Goal: Communication & Community: Answer question/provide support

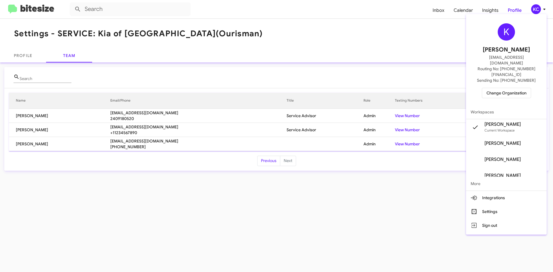
click at [401, 46] on div at bounding box center [276, 136] width 553 height 272
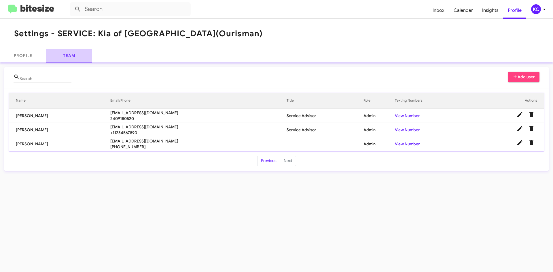
click at [76, 54] on link "Team" at bounding box center [69, 56] width 46 height 14
click at [23, 53] on link "Profile" at bounding box center [23, 56] width 46 height 14
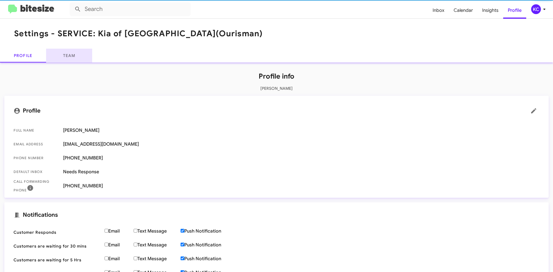
click at [77, 55] on link "Team" at bounding box center [69, 56] width 46 height 14
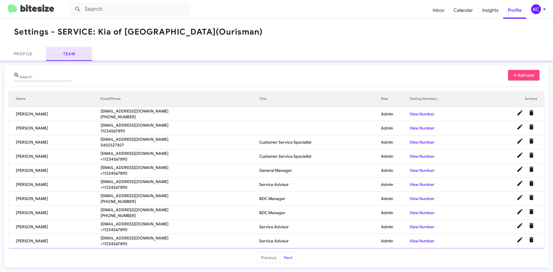
scroll to position [2, 0]
click at [286, 257] on button "Next" at bounding box center [288, 258] width 16 height 10
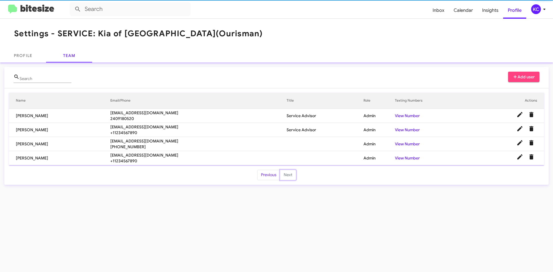
scroll to position [0, 0]
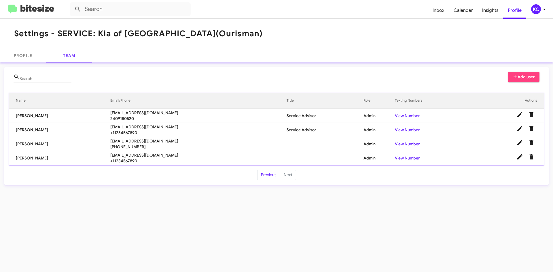
click at [517, 153] on td at bounding box center [505, 158] width 78 height 14
click at [520, 156] on icon at bounding box center [519, 157] width 7 height 7
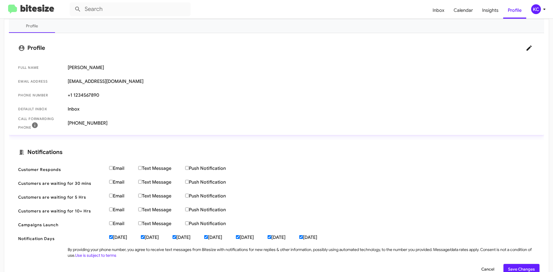
scroll to position [86, 0]
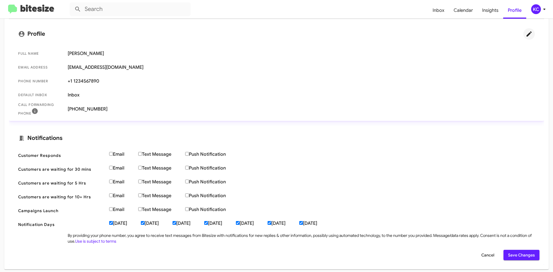
click at [526, 34] on icon at bounding box center [529, 34] width 7 height 7
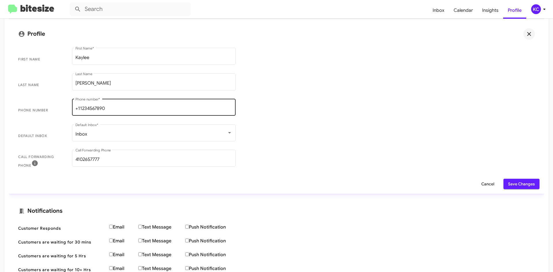
click at [117, 105] on div "+11234567890 Phone number *" at bounding box center [153, 107] width 157 height 18
drag, startPoint x: 116, startPoint y: 108, endPoint x: 36, endPoint y: 108, distance: 80.4
click at [36, 108] on span "Phone number +11234567890 Phone number *" at bounding box center [277, 111] width 526 height 26
type input "4106703226"
click at [527, 184] on span "Save Changes" at bounding box center [521, 184] width 27 height 10
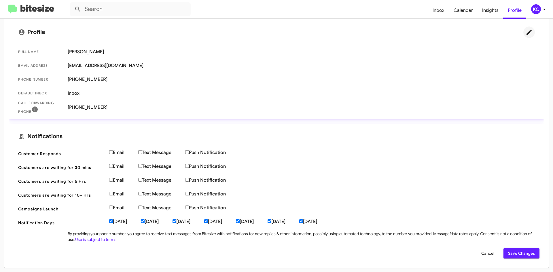
scroll to position [88, 0]
click at [527, 246] on form "Customer Responds Email Text Message Push Notification Customers are waiting fo…" at bounding box center [277, 201] width 526 height 114
click at [525, 251] on span "Save Changes" at bounding box center [521, 253] width 27 height 10
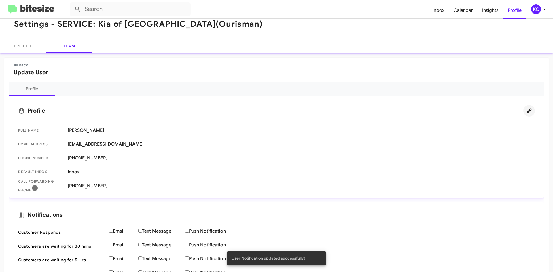
scroll to position [0, 0]
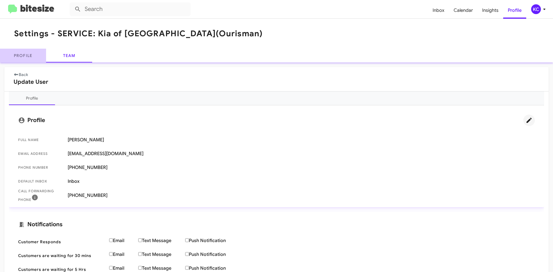
click at [31, 55] on link "Profile" at bounding box center [23, 56] width 46 height 14
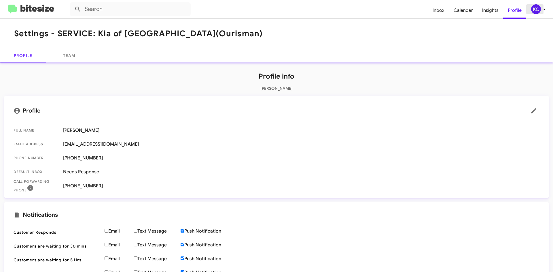
click at [530, 10] on button "KC" at bounding box center [536, 9] width 20 height 10
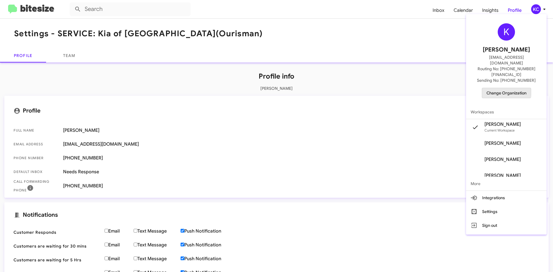
click at [510, 88] on span "Change Organization" at bounding box center [506, 93] width 40 height 10
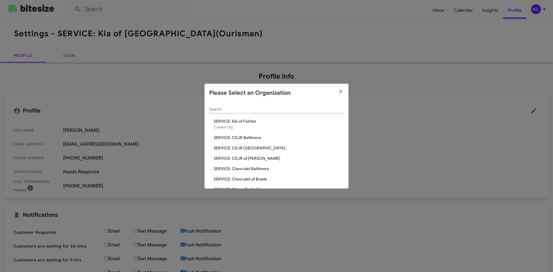
click at [247, 122] on span "SERVICE: Kia of Fairfax" at bounding box center [279, 121] width 130 height 6
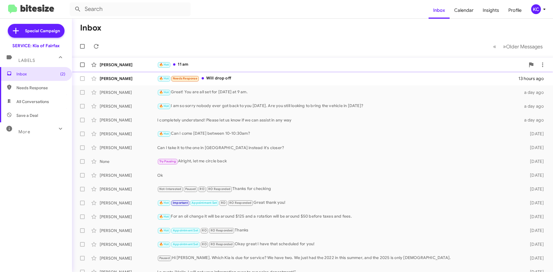
click at [187, 63] on div "🔥 Hot 11 am" at bounding box center [341, 64] width 368 height 7
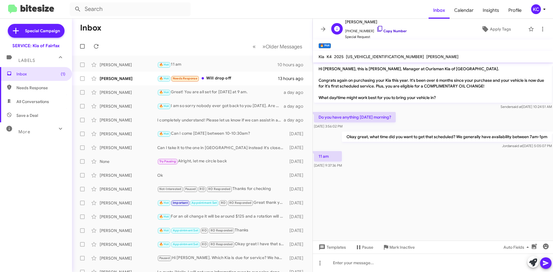
click at [376, 28] on icon at bounding box center [379, 28] width 7 height 7
click at [226, 33] on mat-toolbar-row "Inbox" at bounding box center [192, 28] width 240 height 18
click at [376, 26] on icon at bounding box center [379, 28] width 7 height 7
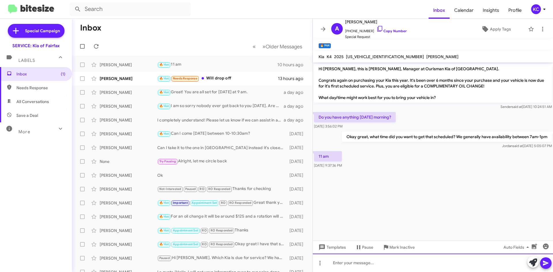
click at [417, 267] on div at bounding box center [433, 263] width 240 height 18
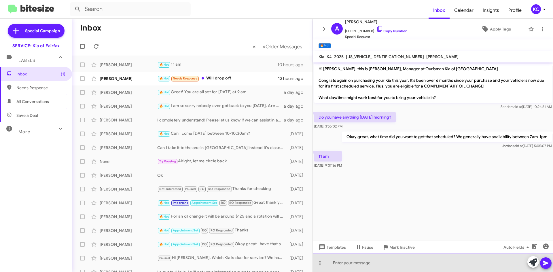
click at [362, 260] on div at bounding box center [433, 263] width 240 height 18
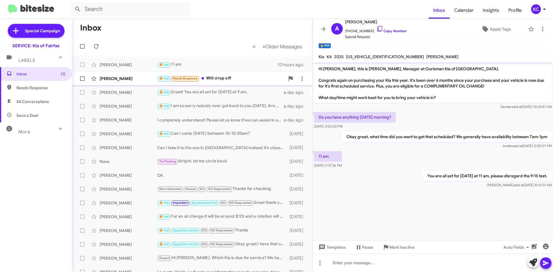
click at [211, 78] on div "🔥 Hot Needs Response Will drop off" at bounding box center [221, 78] width 128 height 7
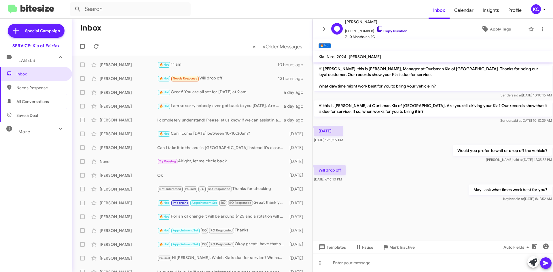
click at [376, 30] on icon at bounding box center [379, 28] width 7 height 7
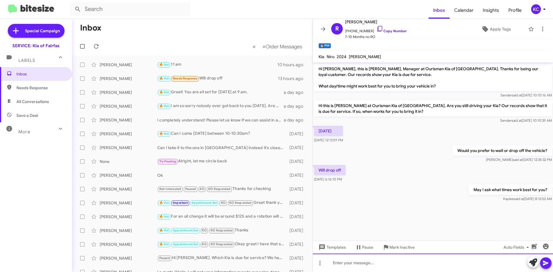
click at [389, 266] on div at bounding box center [433, 263] width 240 height 18
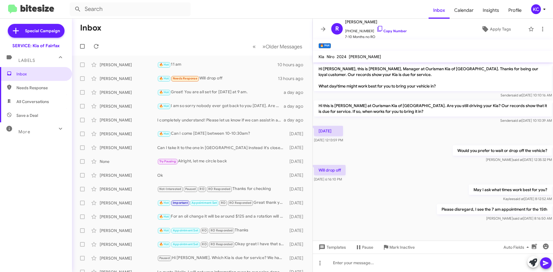
click at [539, 8] on div "KC" at bounding box center [536, 9] width 10 height 10
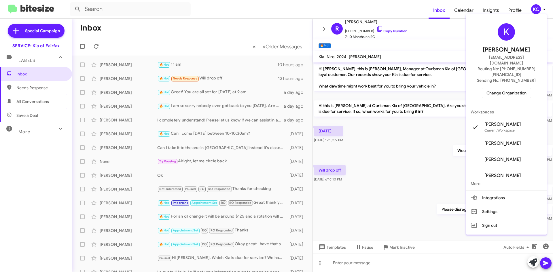
click at [520, 88] on span "Change Organization" at bounding box center [506, 93] width 40 height 10
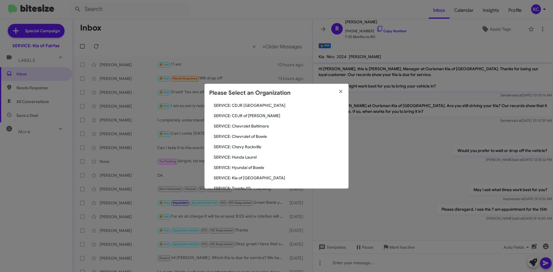
scroll to position [58, 0]
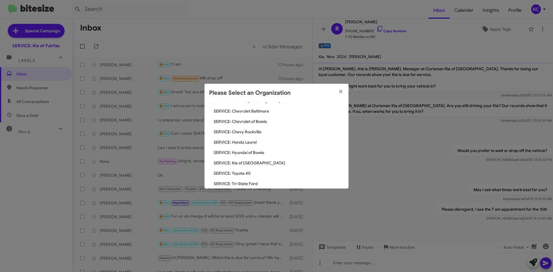
click at [247, 151] on span "SERVICE: Hyundai of Bowie" at bounding box center [279, 153] width 130 height 6
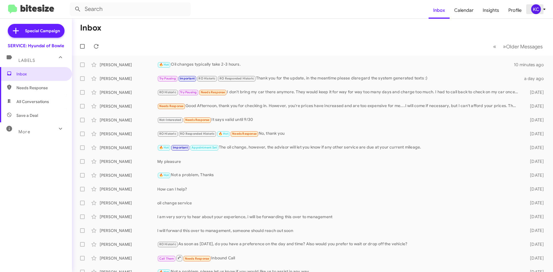
click at [534, 8] on div "KC" at bounding box center [536, 9] width 10 height 10
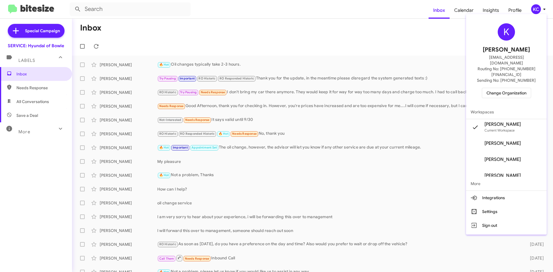
click at [493, 88] on span "Change Organization" at bounding box center [506, 93] width 40 height 10
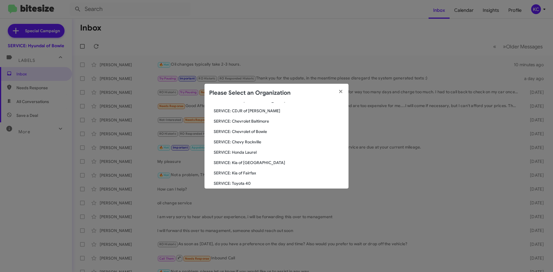
scroll to position [58, 0]
click at [255, 154] on span "SERVICE: Kia of [GEOGRAPHIC_DATA]" at bounding box center [279, 153] width 130 height 6
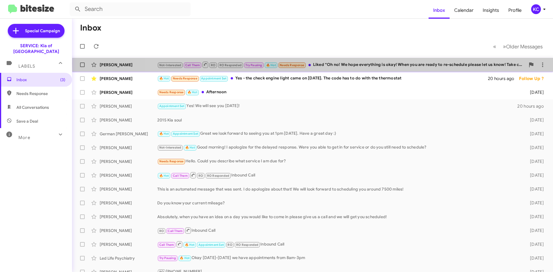
click at [344, 64] on div "Not-Interested Call Them RO RO Responded Try Pausing 🔥 Hot Needs Response Liked…" at bounding box center [341, 64] width 368 height 7
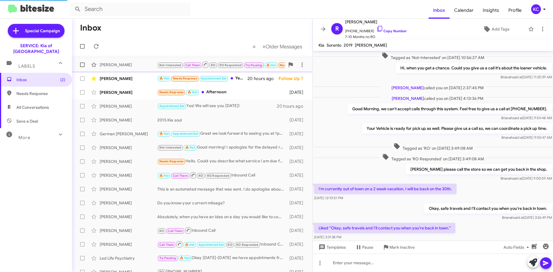
scroll to position [186, 0]
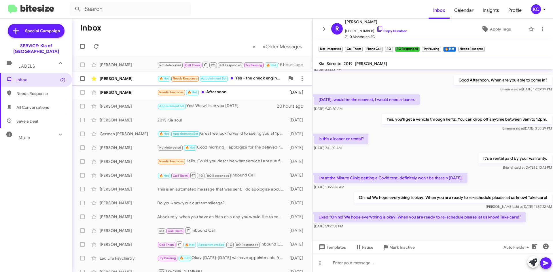
click at [252, 79] on div "🔥 Hot Needs Response Appointment Set Yes - the check engine light came on yeste…" at bounding box center [221, 78] width 128 height 7
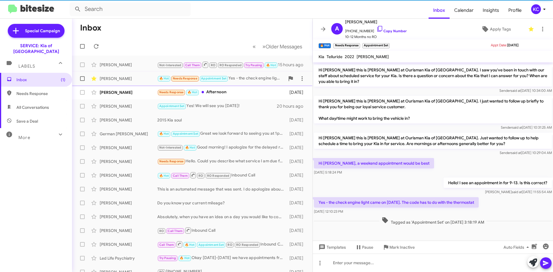
scroll to position [98, 0]
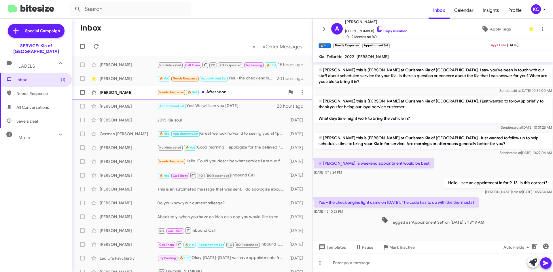
click at [240, 93] on div "Needs Response 🔥 Hot Afternoon" at bounding box center [221, 92] width 128 height 7
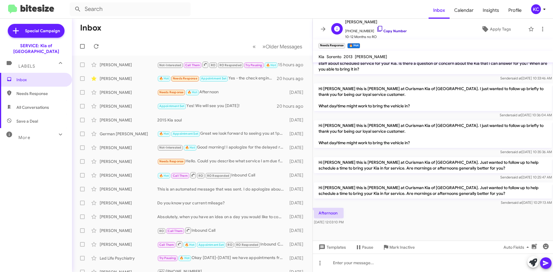
click at [378, 27] on icon at bounding box center [379, 28] width 7 height 7
drag, startPoint x: 374, startPoint y: 28, endPoint x: 359, endPoint y: 36, distance: 16.4
click at [376, 28] on icon at bounding box center [379, 28] width 7 height 7
click at [536, 9] on div "KC" at bounding box center [536, 9] width 10 height 10
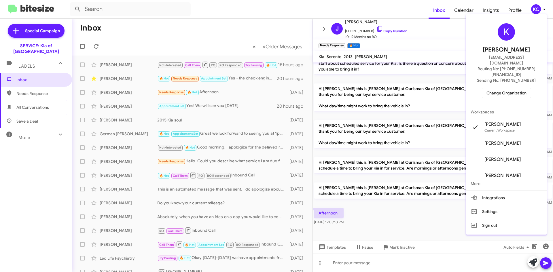
click at [495, 88] on span "Change Organization" at bounding box center [506, 93] width 40 height 10
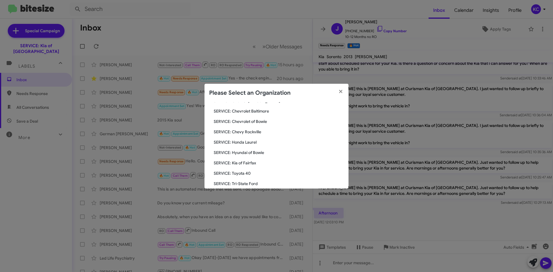
scroll to position [86, 0]
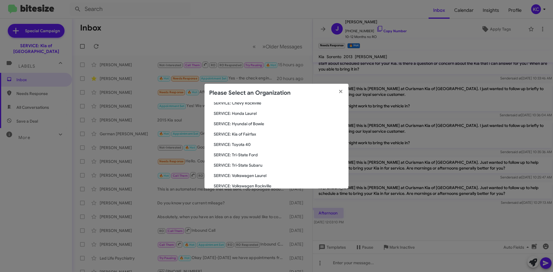
click at [245, 145] on span "SERVICE: Toyota 40" at bounding box center [279, 145] width 130 height 6
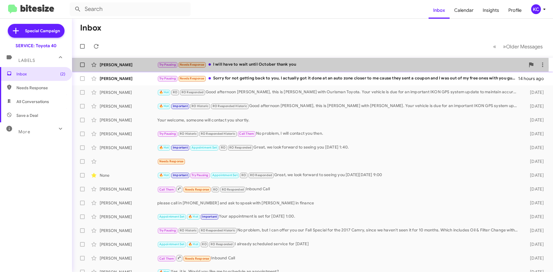
click at [232, 67] on div "Try Pausing Needs Response I will have to wait until October thank you" at bounding box center [341, 64] width 368 height 7
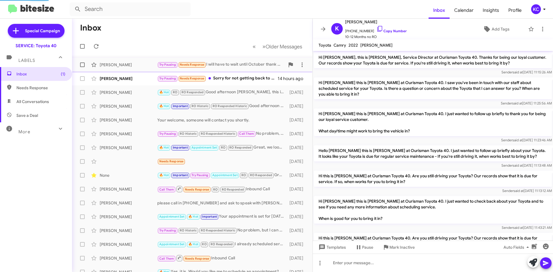
scroll to position [216, 0]
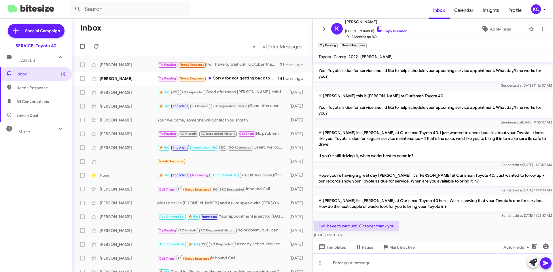
click at [347, 266] on div at bounding box center [433, 263] width 240 height 18
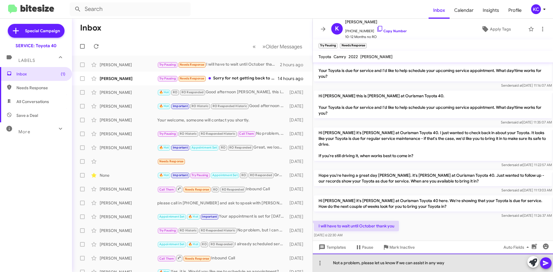
click at [545, 269] on div "Not a problem, please let us know if we can assist in any way" at bounding box center [433, 263] width 240 height 18
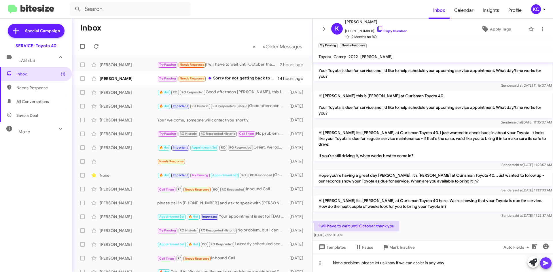
click at [550, 263] on button at bounding box center [546, 263] width 12 height 12
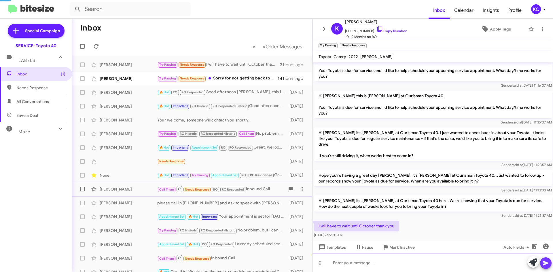
scroll to position [0, 0]
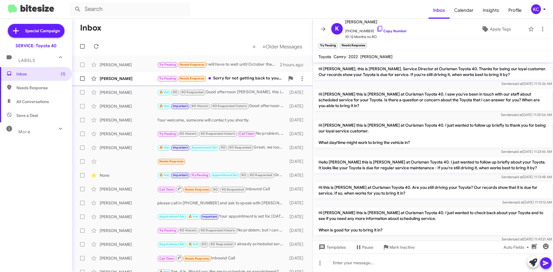
click at [122, 80] on div "[PERSON_NAME]" at bounding box center [129, 79] width 58 height 6
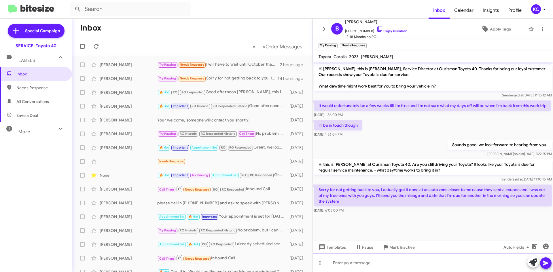
click at [410, 264] on div at bounding box center [433, 263] width 240 height 18
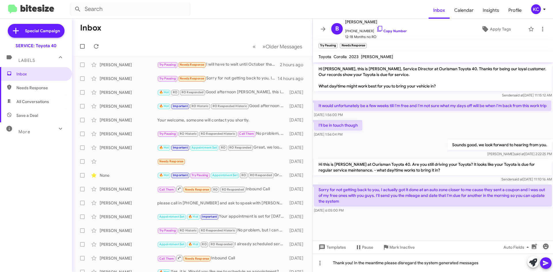
click at [544, 262] on icon at bounding box center [545, 263] width 5 height 5
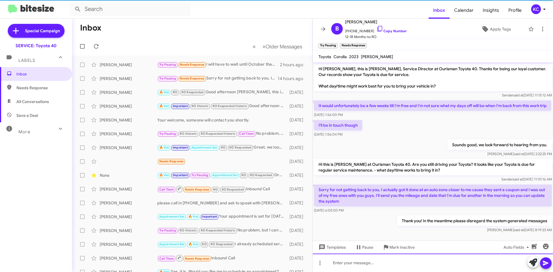
scroll to position [9, 0]
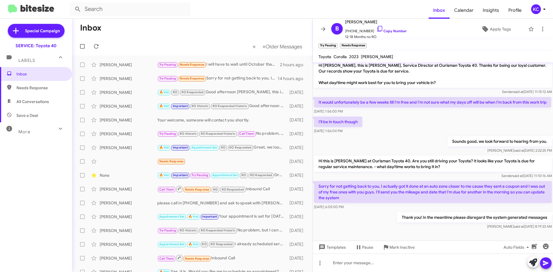
click at [533, 9] on div "KC" at bounding box center [536, 9] width 10 height 10
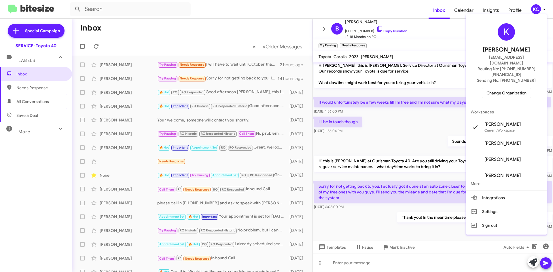
click at [506, 88] on span "Change Organization" at bounding box center [506, 93] width 40 height 10
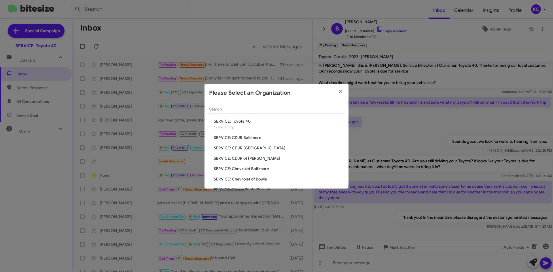
click at [259, 139] on span "SERVICE: CDJR Baltimore" at bounding box center [279, 138] width 130 height 6
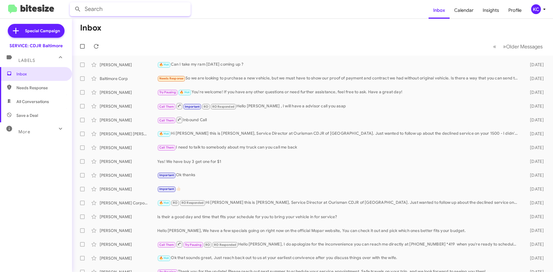
click at [169, 15] on input "text" at bounding box center [130, 9] width 121 height 14
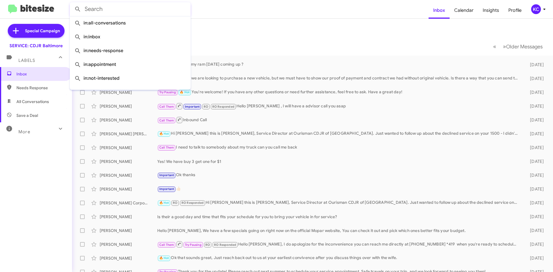
click at [308, 23] on mat-toolbar-row "Inbox" at bounding box center [312, 28] width 481 height 18
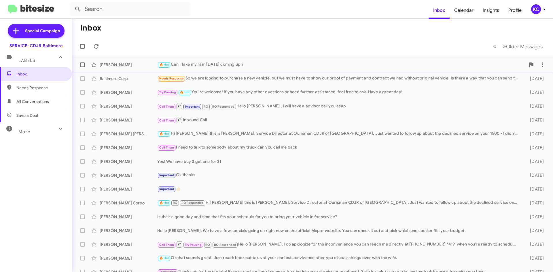
click at [256, 64] on div "🔥 Hot Can I take my ram [DATE] coming up ?" at bounding box center [341, 64] width 368 height 7
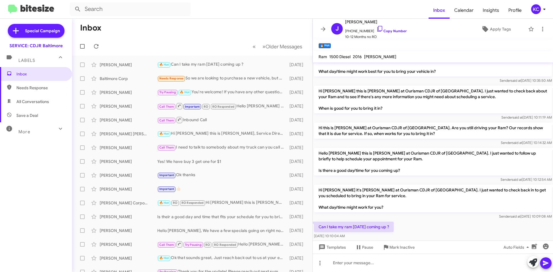
scroll to position [23, 0]
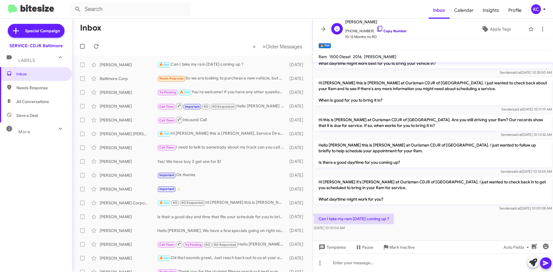
click at [376, 28] on icon at bounding box center [379, 28] width 7 height 7
click at [339, 28] on icon at bounding box center [337, 29] width 6 height 6
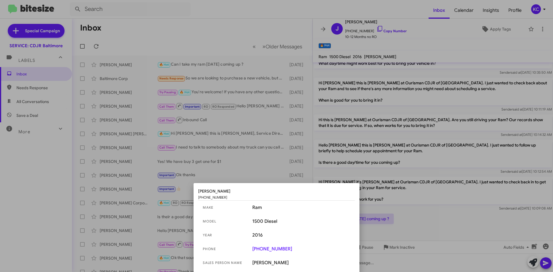
click at [224, 193] on span "[PERSON_NAME]" at bounding box center [276, 191] width 157 height 7
click at [202, 190] on span "[PERSON_NAME]" at bounding box center [276, 191] width 157 height 7
copy span "[PERSON_NAME]"
click at [480, 198] on div at bounding box center [276, 136] width 553 height 272
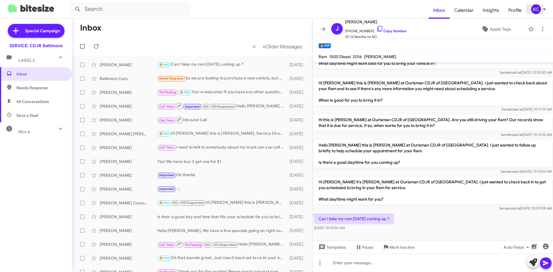
click at [539, 6] on div "KC" at bounding box center [536, 9] width 10 height 10
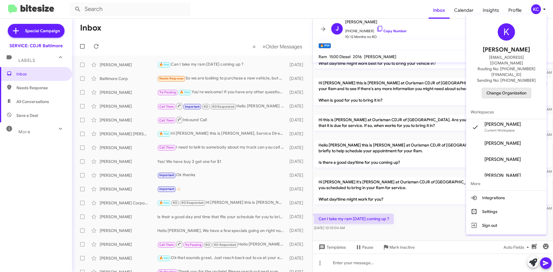
click at [515, 88] on span "Change Organization" at bounding box center [506, 93] width 40 height 10
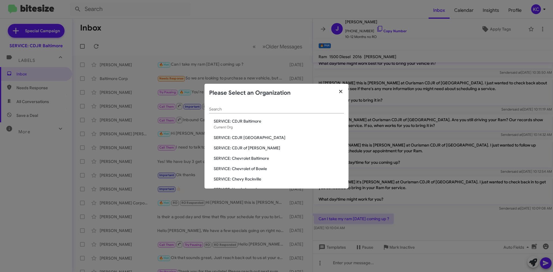
click at [339, 89] on icon "button" at bounding box center [341, 91] width 7 height 5
